Goal: Task Accomplishment & Management: Manage account settings

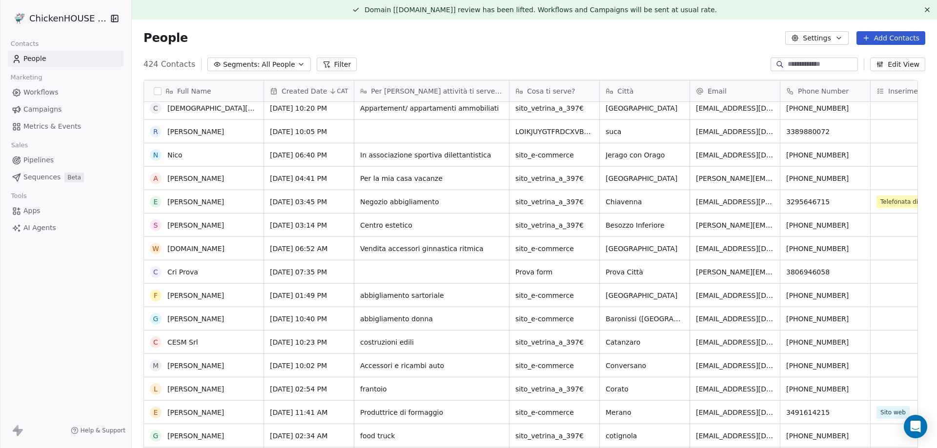
scroll to position [195, 0]
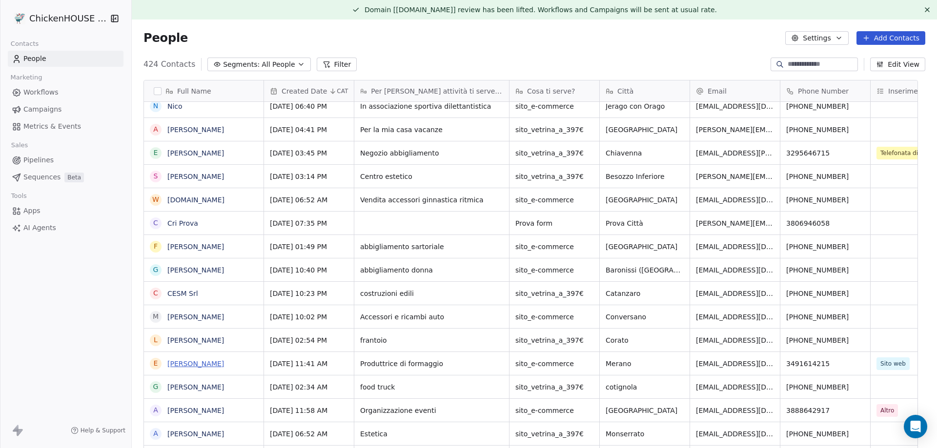
click at [195, 364] on link "[PERSON_NAME]" at bounding box center [195, 364] width 57 height 8
click at [198, 365] on link "[PERSON_NAME]" at bounding box center [195, 364] width 57 height 8
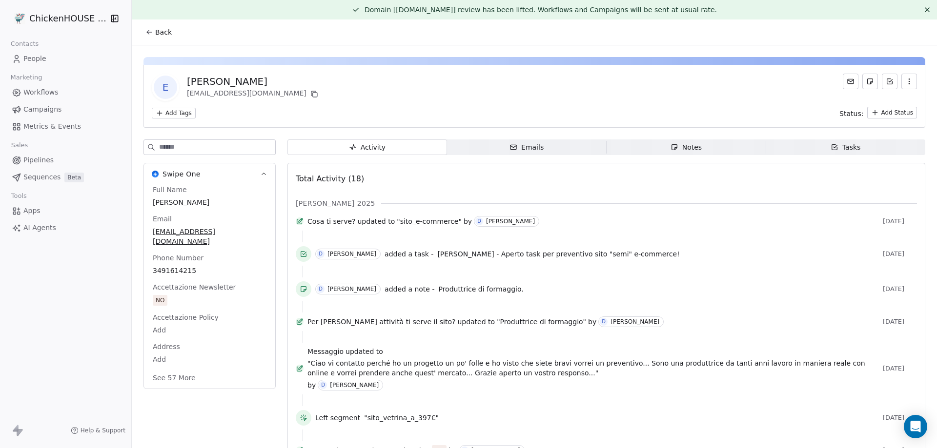
click at [687, 145] on div "Notes" at bounding box center [685, 147] width 31 height 10
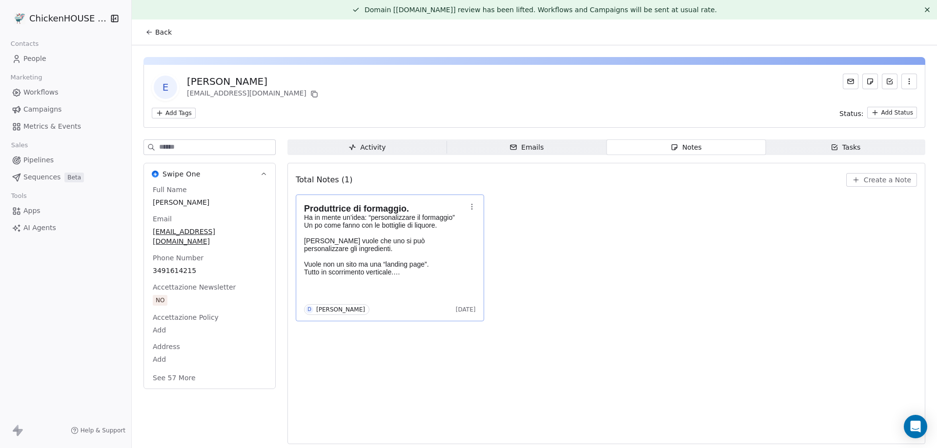
click at [361, 247] on p "Ha in mente un’idea: “personalizzare il formaggio” Un po come fanno con le bott…" at bounding box center [385, 233] width 162 height 39
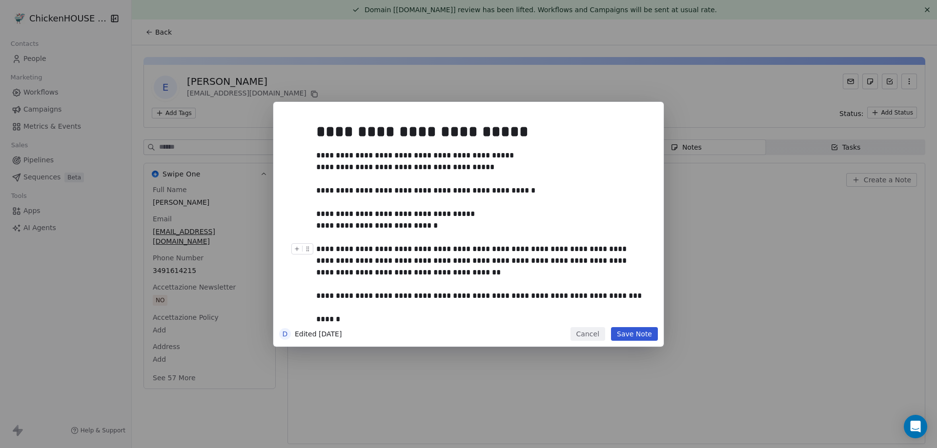
scroll to position [49, 0]
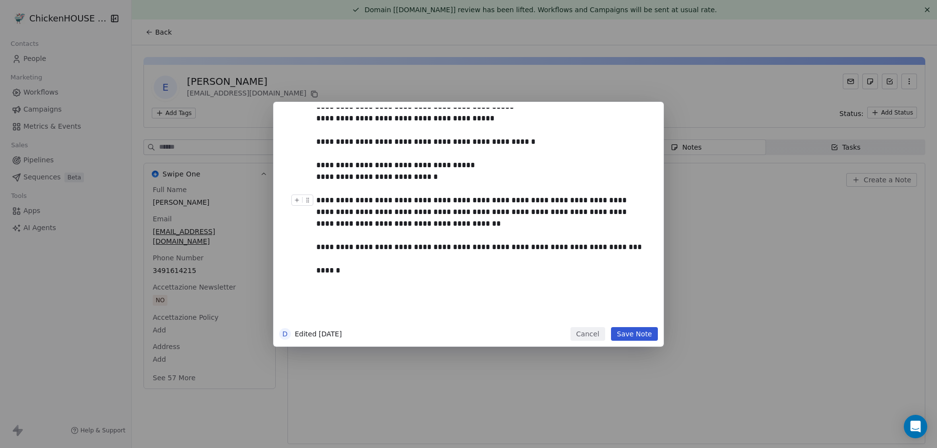
click at [380, 223] on div "**********" at bounding box center [479, 253] width 326 height 117
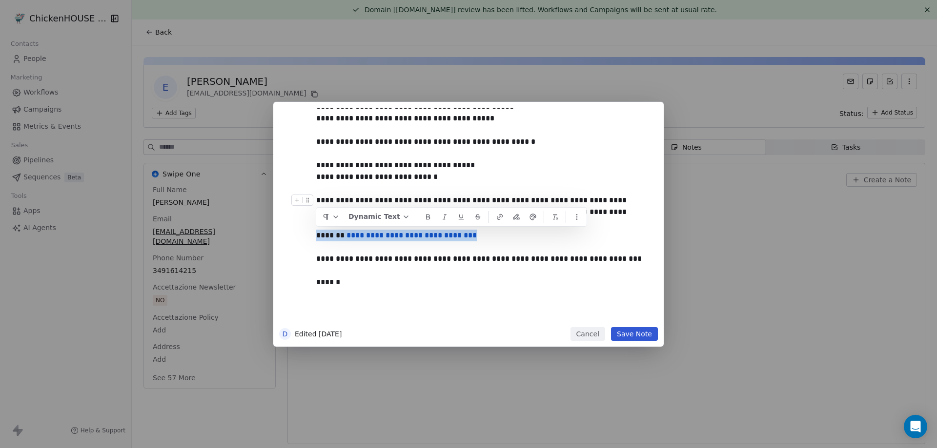
drag, startPoint x: 405, startPoint y: 237, endPoint x: 315, endPoint y: 230, distance: 89.6
click at [315, 230] on div "**********" at bounding box center [480, 200] width 340 height 282
click at [420, 214] on button at bounding box center [428, 217] width 16 height 15
click at [640, 335] on button "Save Note" at bounding box center [634, 334] width 47 height 14
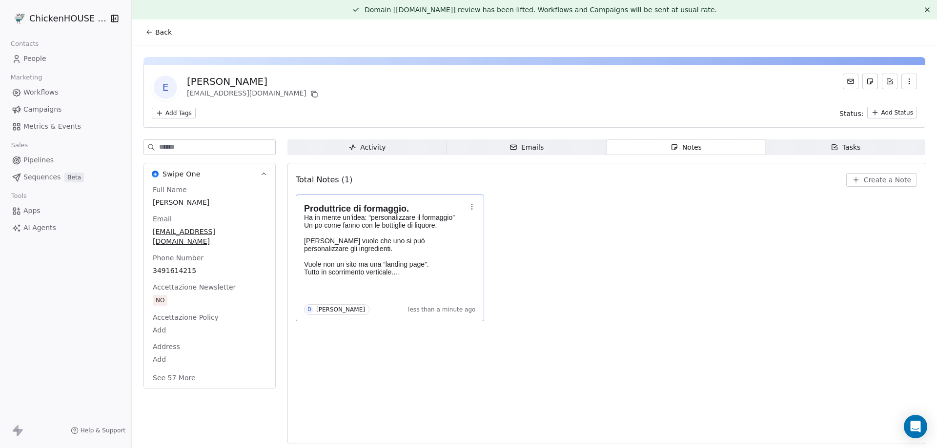
click at [36, 59] on span "People" at bounding box center [34, 59] width 23 height 10
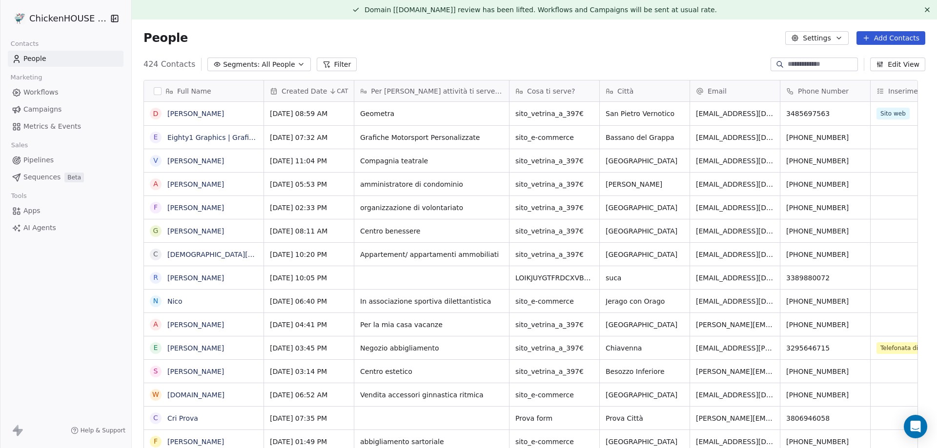
scroll to position [387, 790]
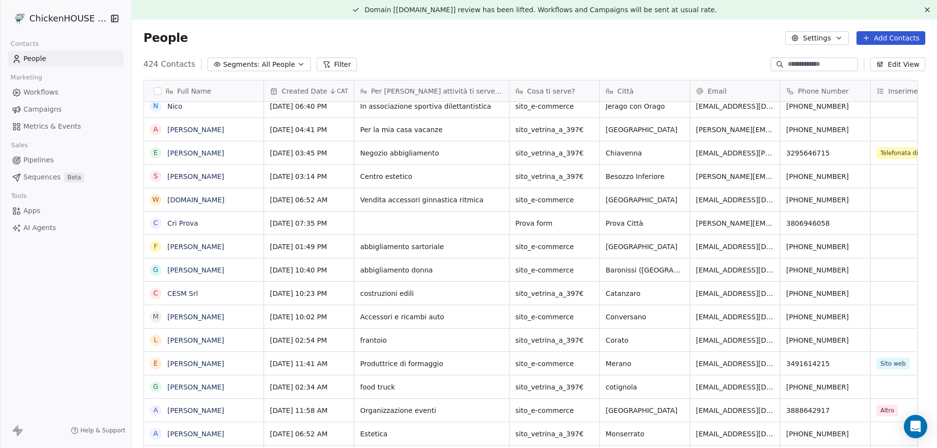
click at [526, 40] on div "People Settings Add Contacts" at bounding box center [534, 38] width 782 height 14
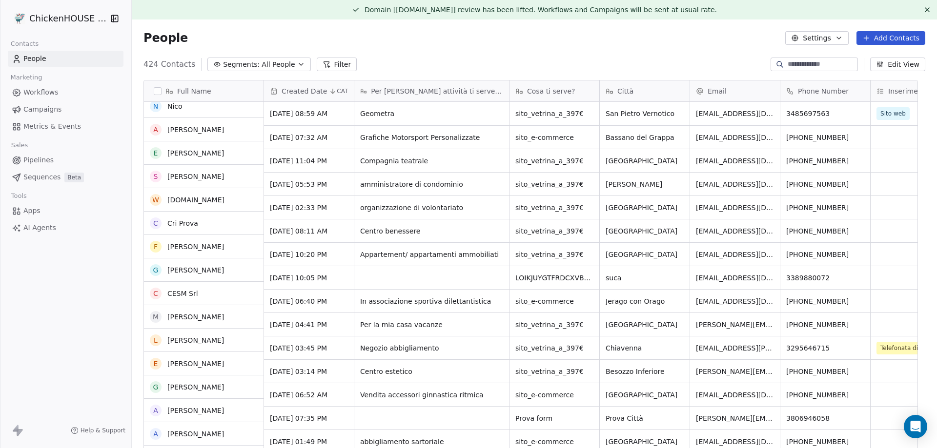
scroll to position [0, 0]
